Goal: Check status: Check status

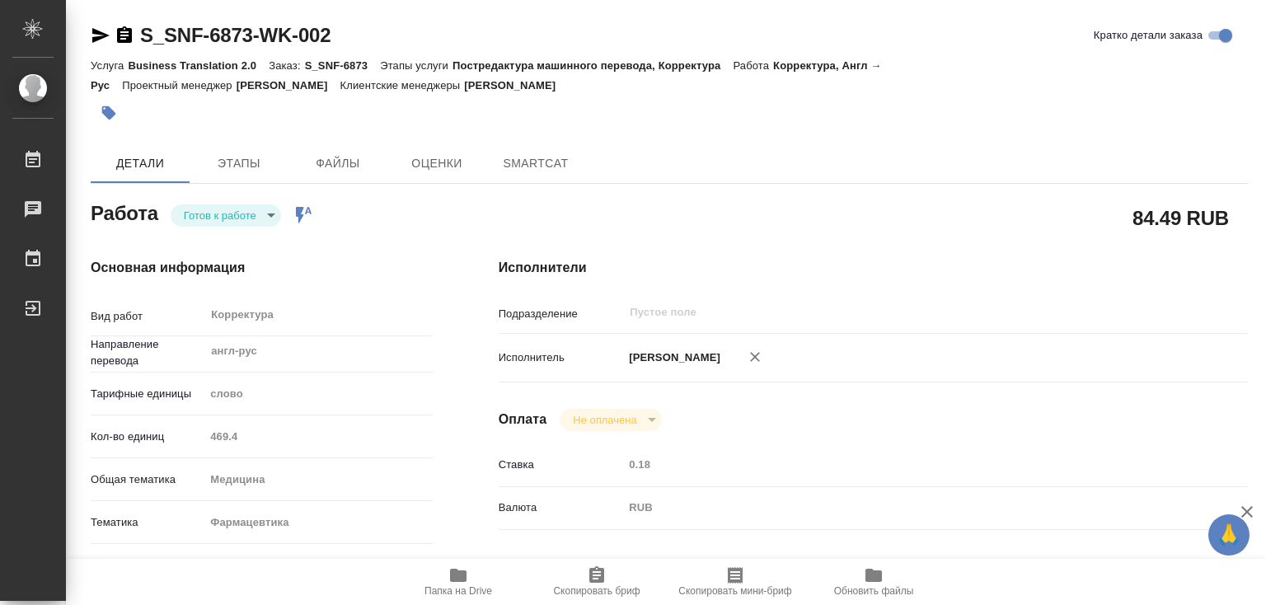
type textarea "x"
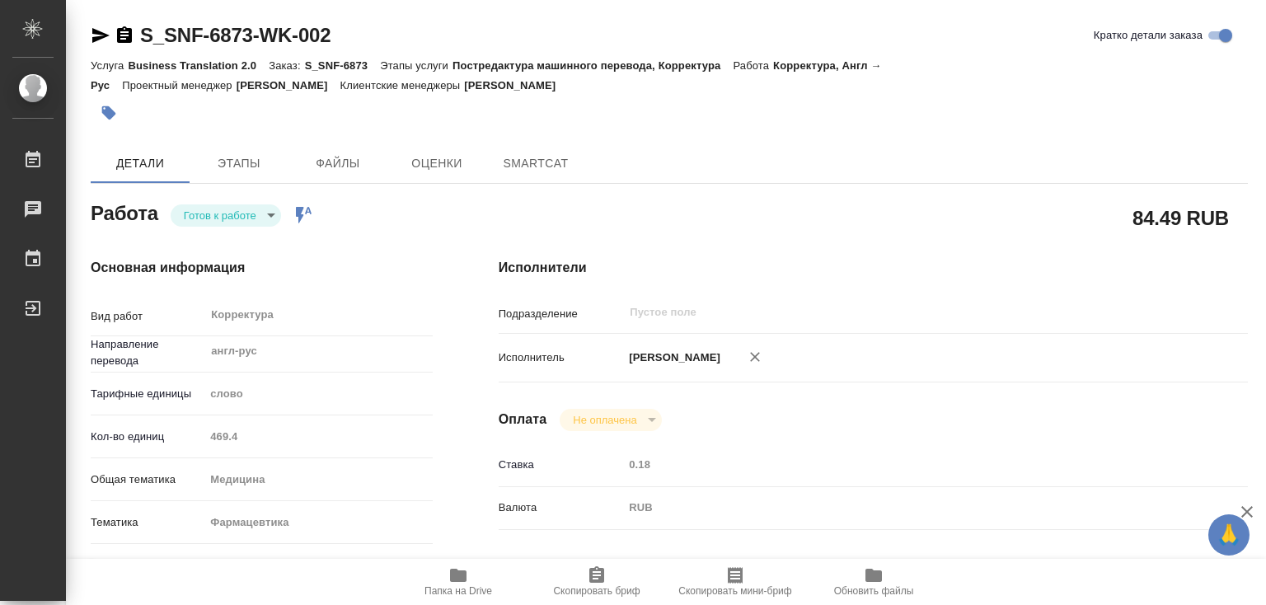
type textarea "x"
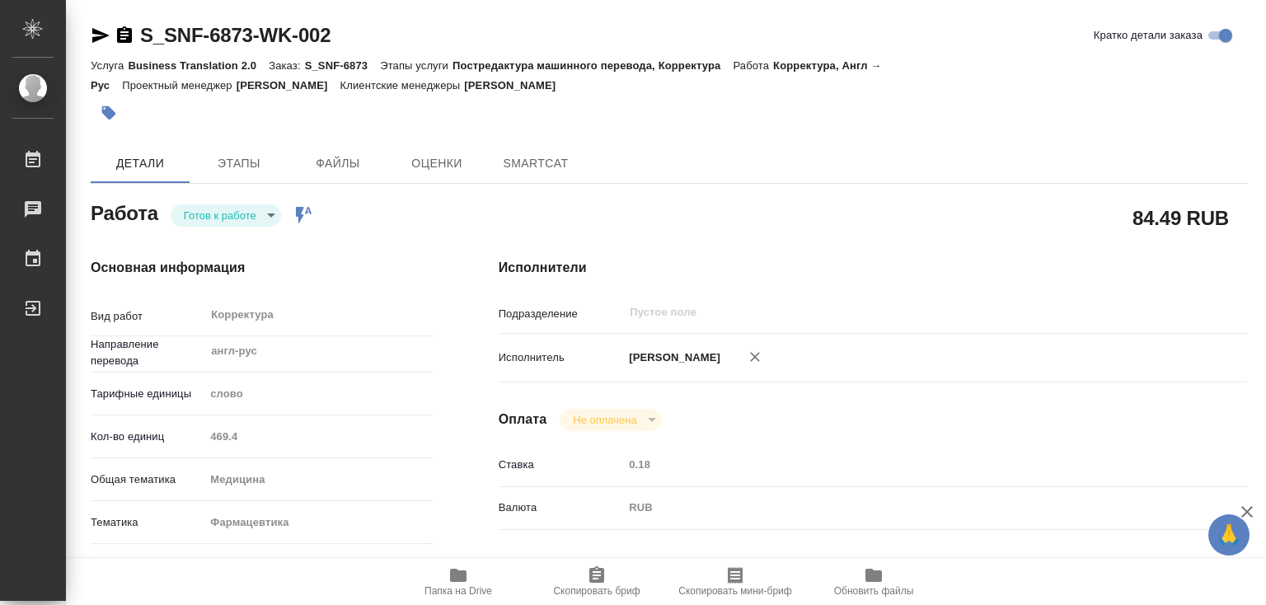
type textarea "x"
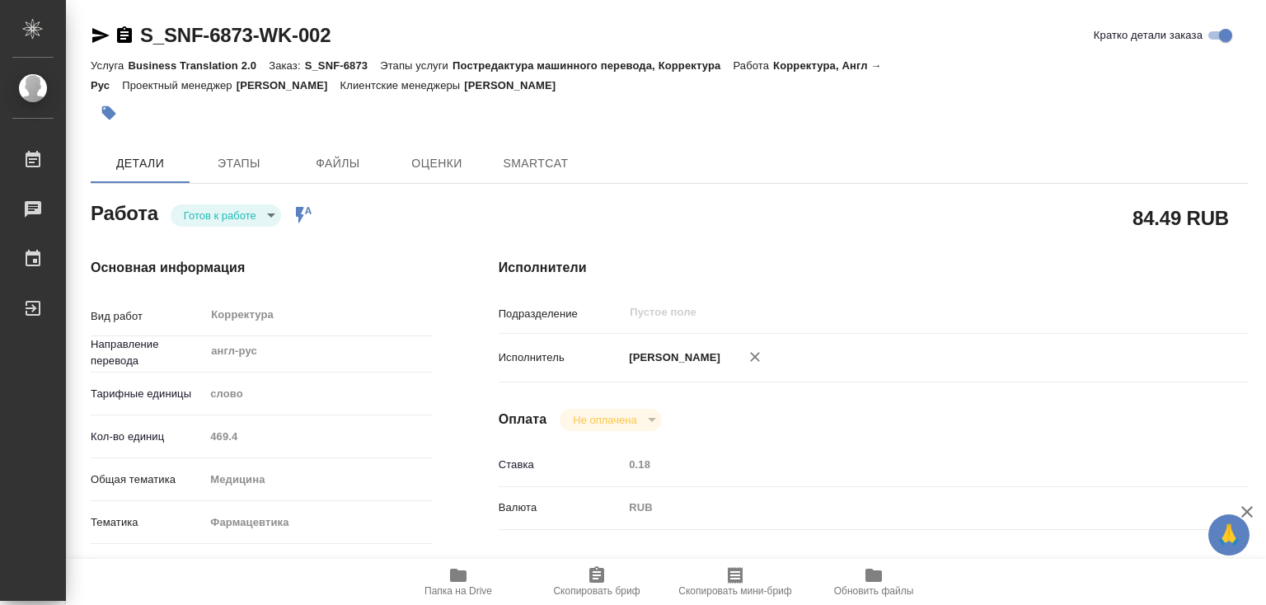
type textarea "x"
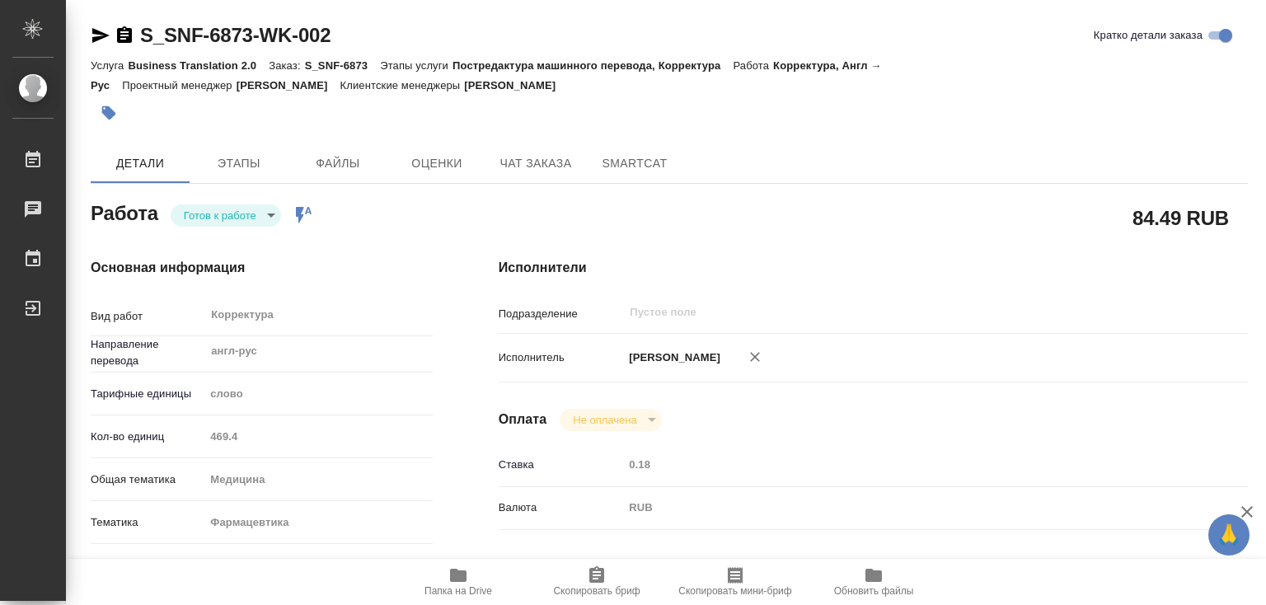
type textarea "x"
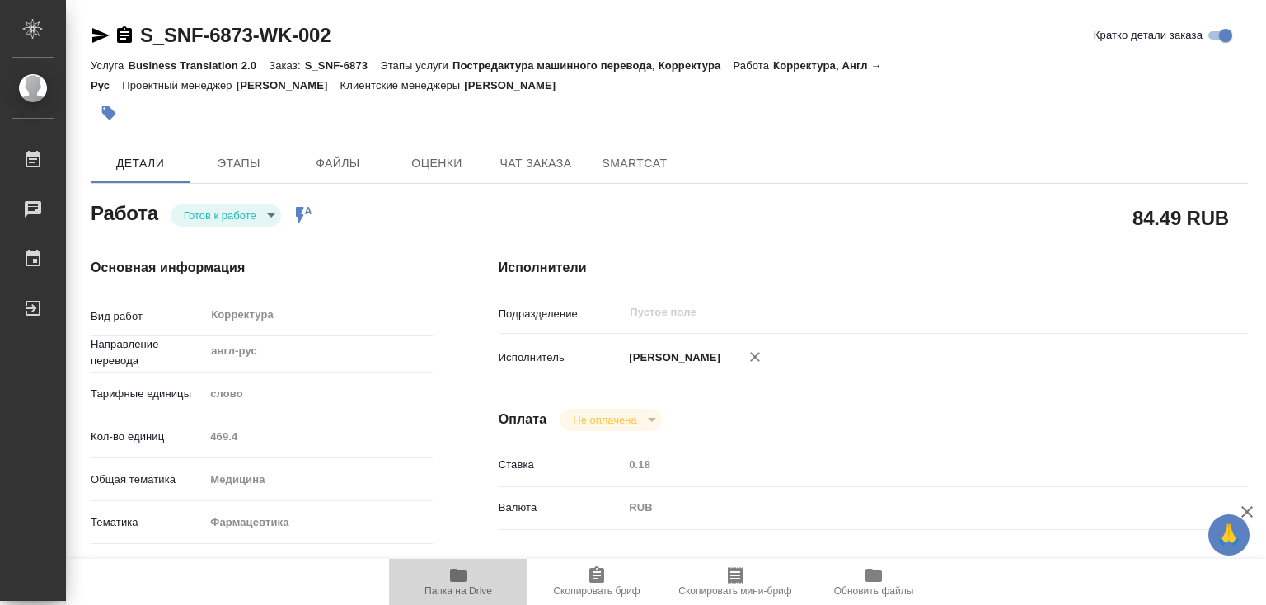
click at [456, 572] on icon "button" at bounding box center [458, 575] width 16 height 13
type textarea "x"
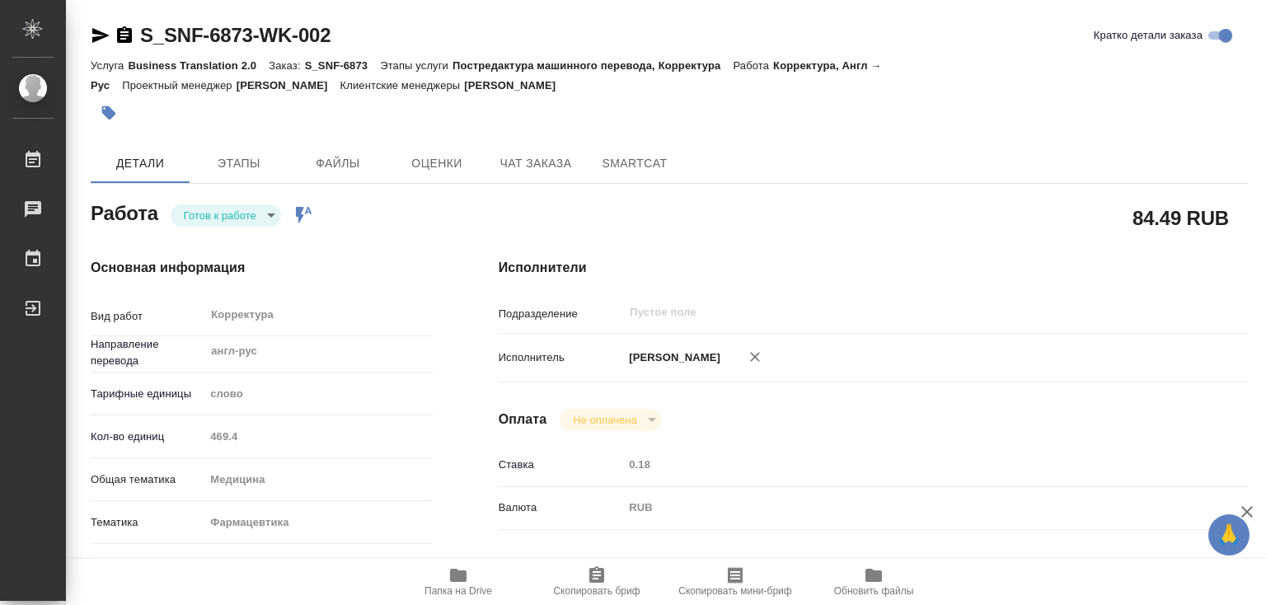
type textarea "x"
click at [247, 210] on body "🙏 .cls-1 fill:#fff; AWATERA [PERSON_NAME]lebedeva Работы 1 Чаты График Выйти S_…" at bounding box center [633, 302] width 1266 height 605
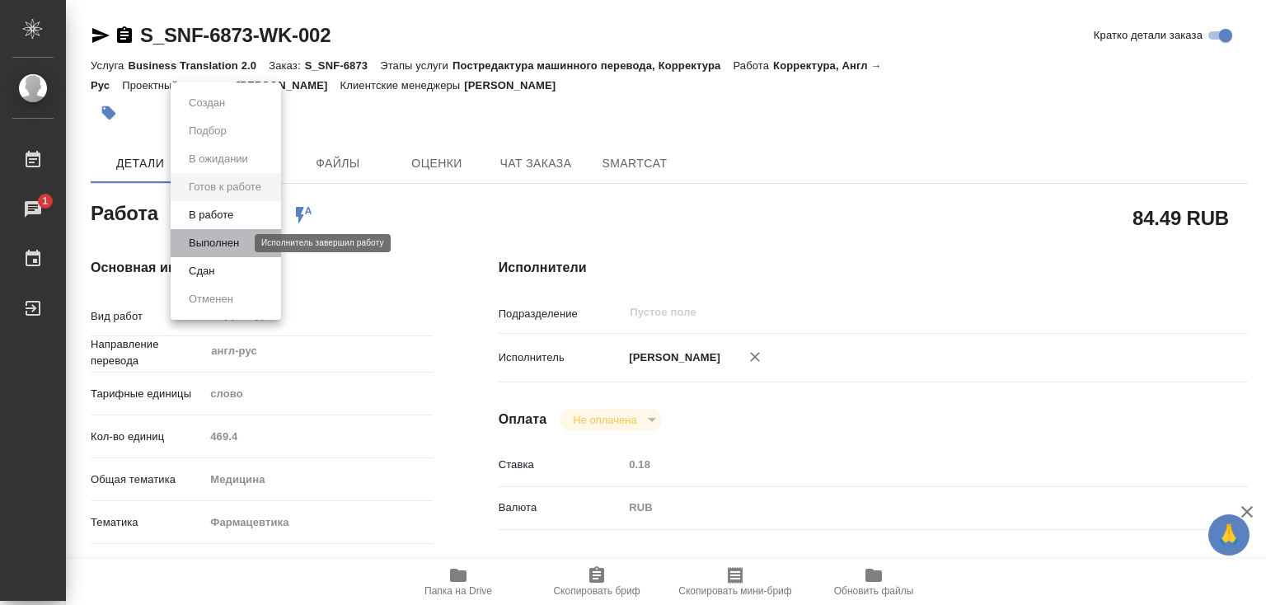
click at [232, 243] on button "Выполнен" at bounding box center [214, 243] width 60 height 18
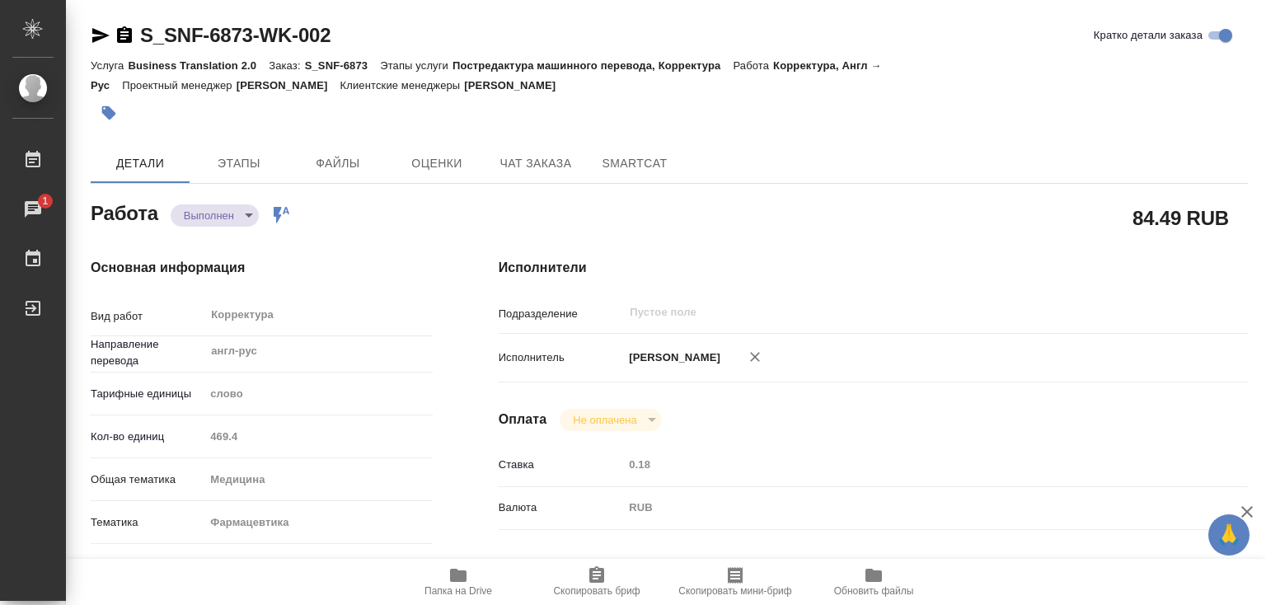
type textarea "x"
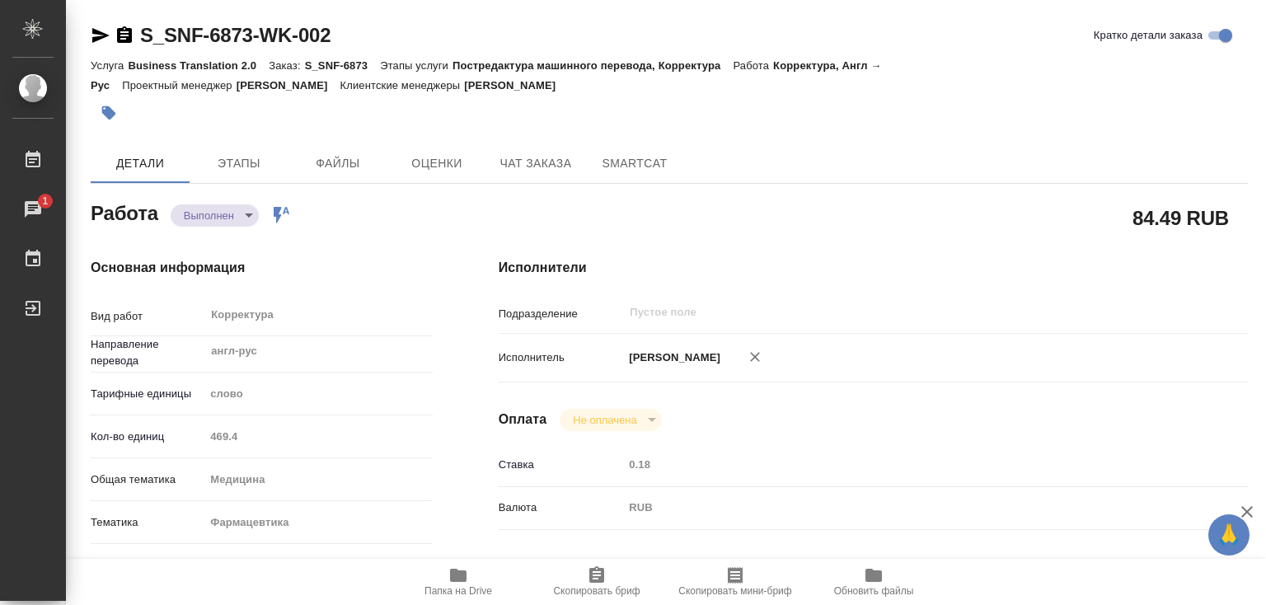
type textarea "x"
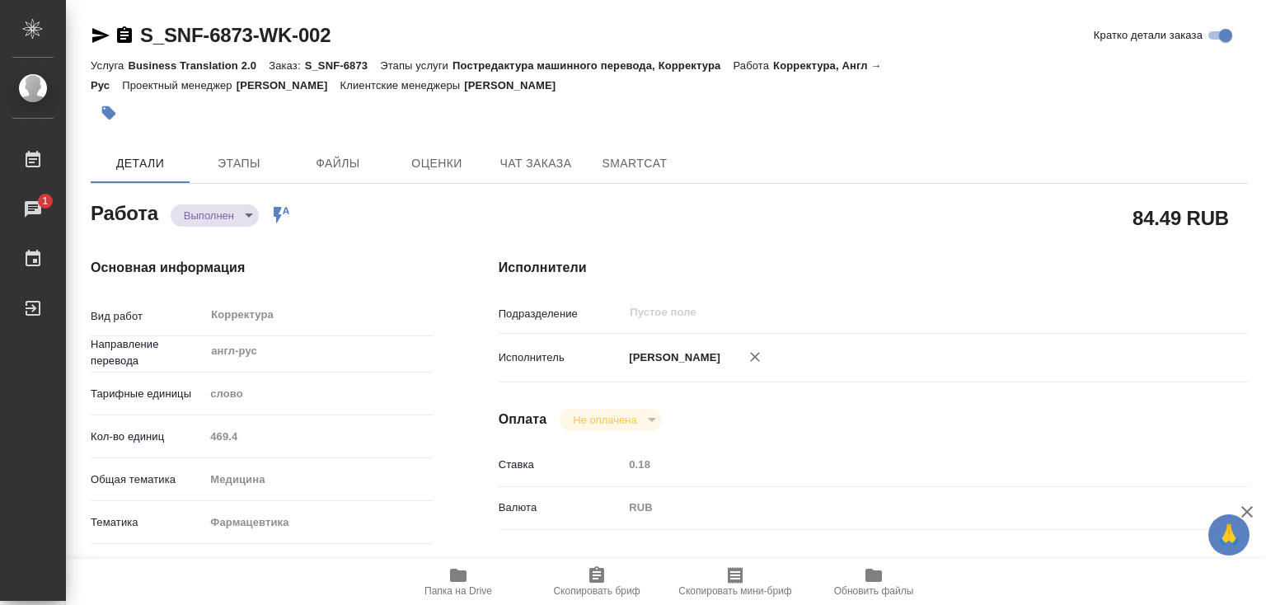
type textarea "x"
